Goal: Find specific page/section: Find specific page/section

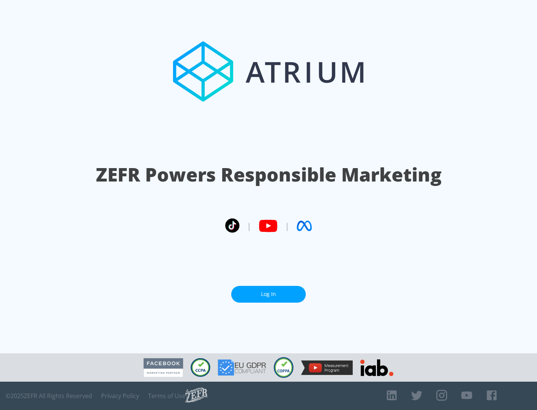
click at [268, 291] on link "Log In" at bounding box center [268, 294] width 75 height 17
